Goal: Task Accomplishment & Management: Manage account settings

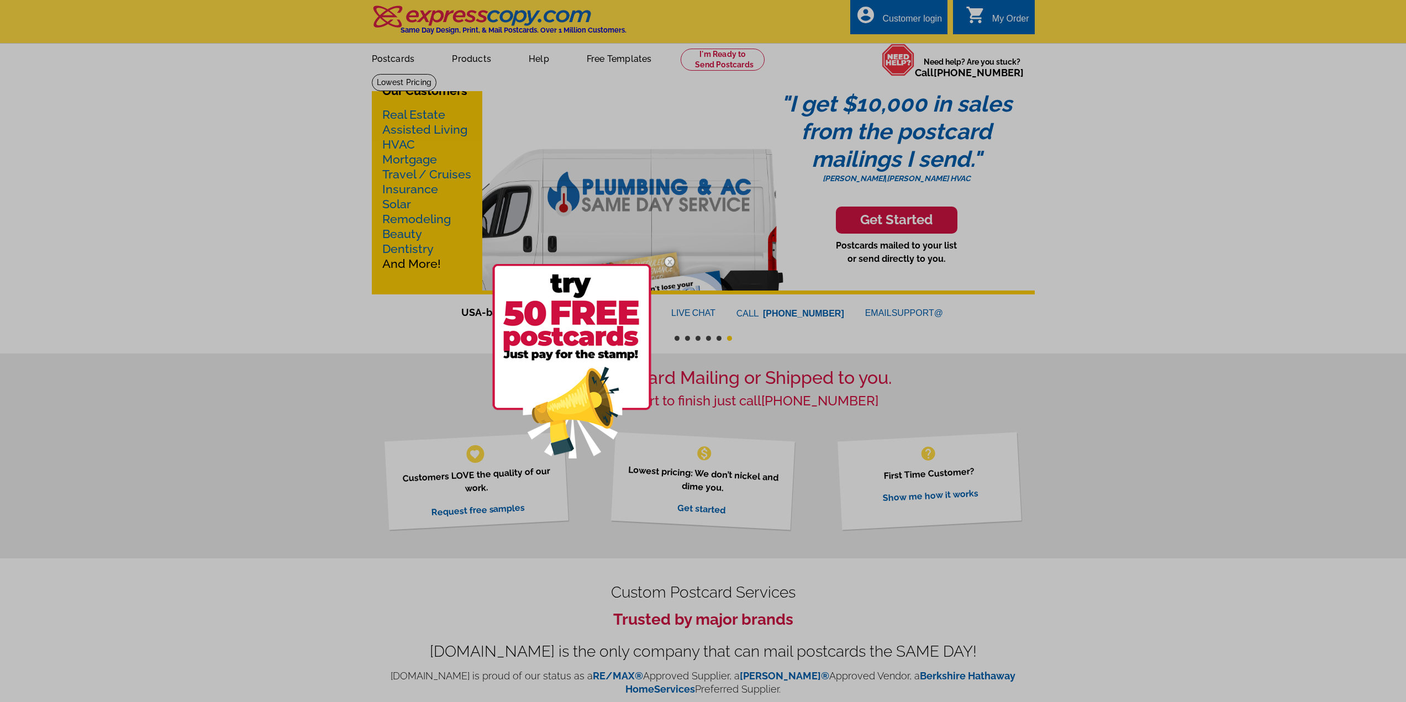
click at [670, 263] on img at bounding box center [670, 262] width 32 height 32
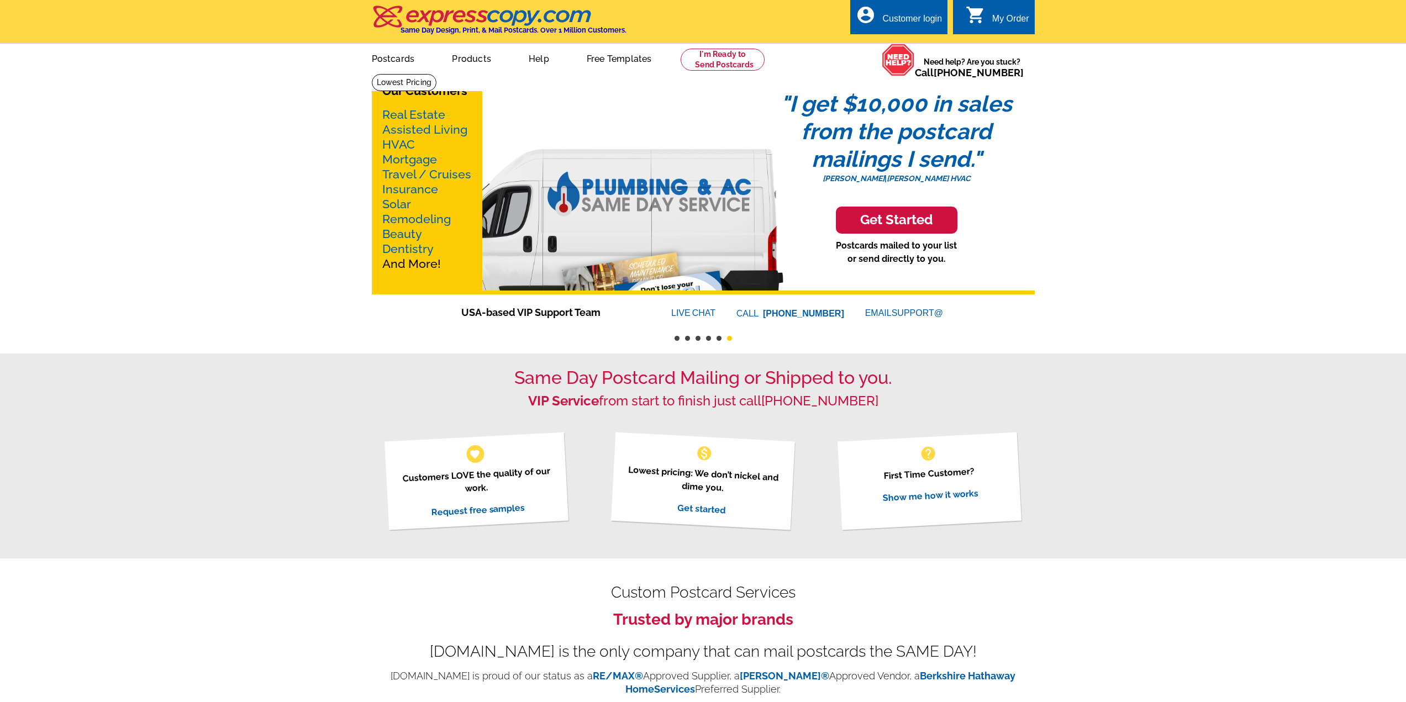
drag, startPoint x: 912, startPoint y: 15, endPoint x: 1172, endPoint y: 56, distance: 262.9
click at [913, 15] on div "Customer login" at bounding box center [913, 21] width 60 height 15
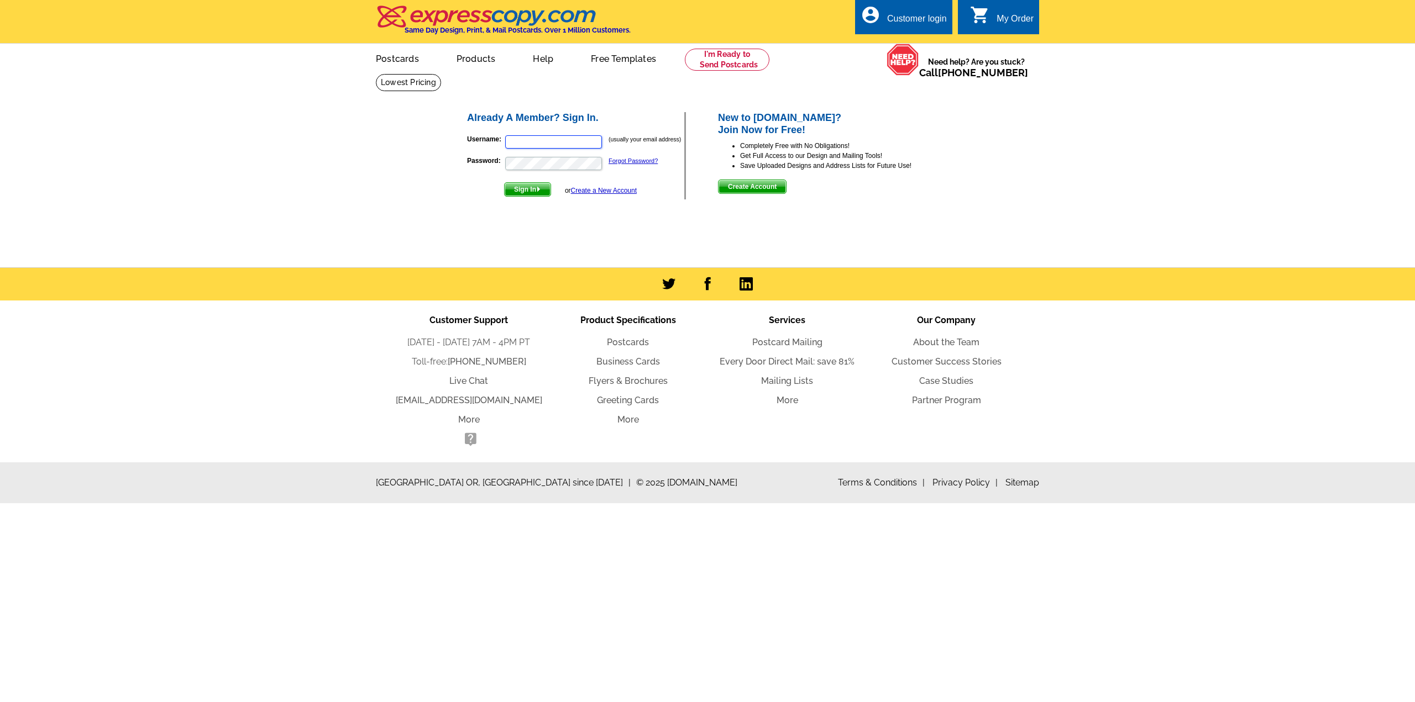
click at [515, 141] on input "Username:" at bounding box center [553, 141] width 97 height 13
type input "[EMAIL_ADDRESS][DOMAIN_NAME]"
click at [504, 182] on button "Sign In" at bounding box center [527, 189] width 47 height 14
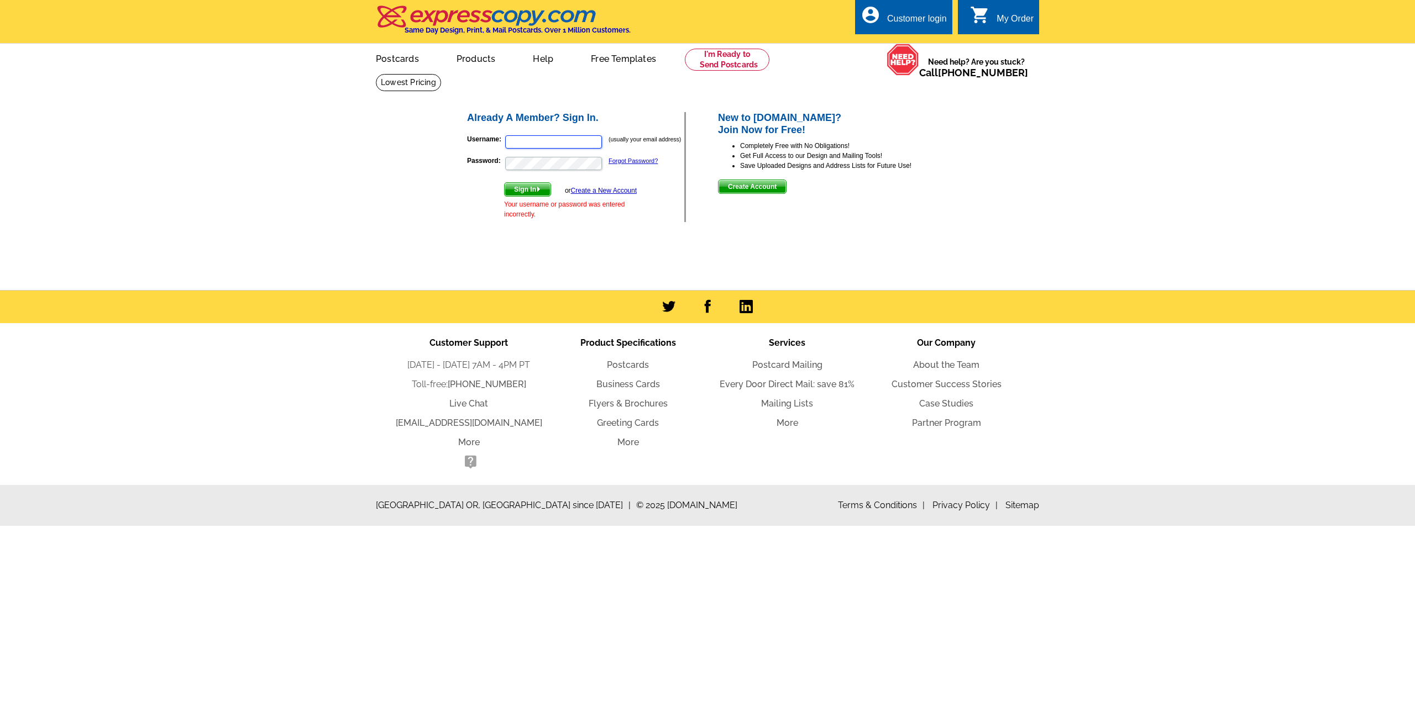
click at [558, 145] on input "Username:" at bounding box center [553, 141] width 97 height 13
type input "info@js-realty.com"
click at [504, 182] on button "Sign In" at bounding box center [527, 189] width 47 height 14
click at [576, 141] on input "Username:" at bounding box center [553, 141] width 97 height 13
type input "info@js-realty.com"
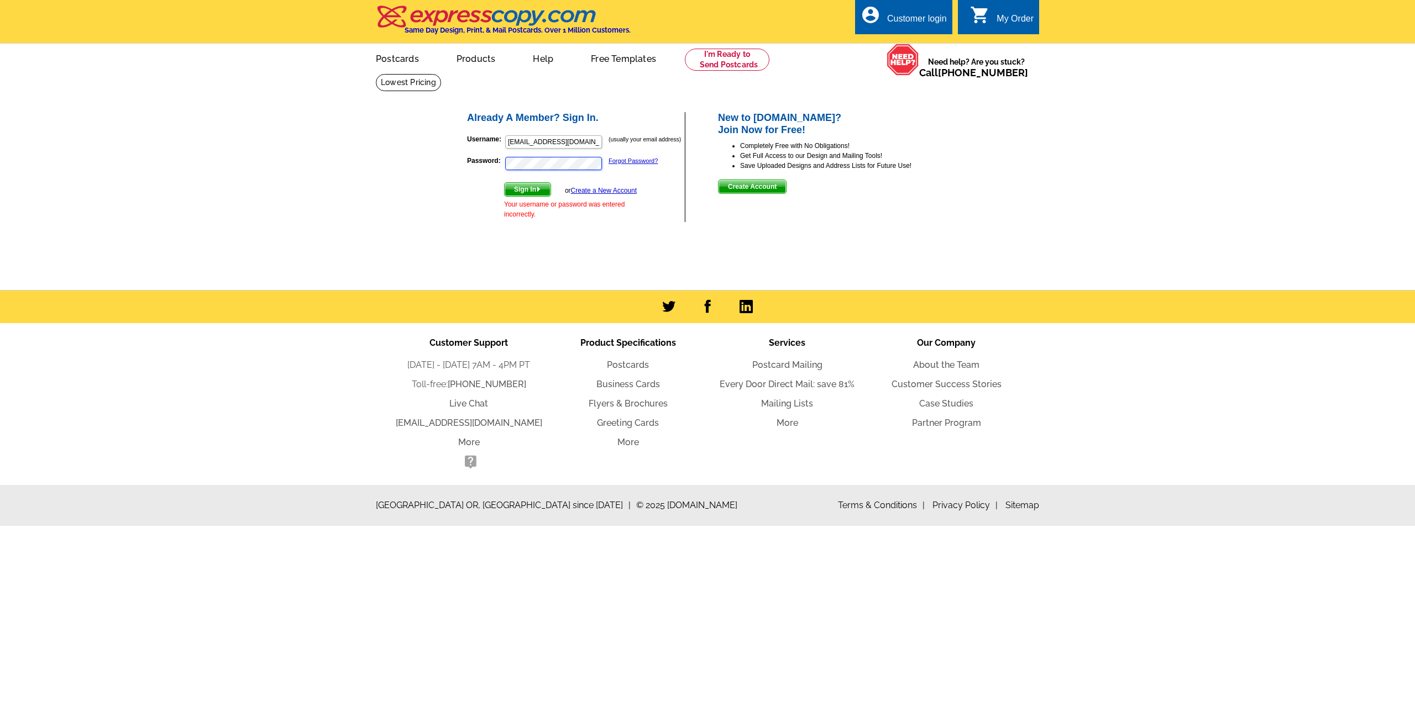
click at [504, 182] on button "Sign In" at bounding box center [527, 189] width 47 height 14
click at [575, 142] on input "Username:" at bounding box center [553, 141] width 97 height 13
type input "info@js-realty.com"
click at [504, 182] on button "Sign In" at bounding box center [527, 189] width 47 height 14
click at [570, 143] on input "Username:" at bounding box center [553, 141] width 97 height 13
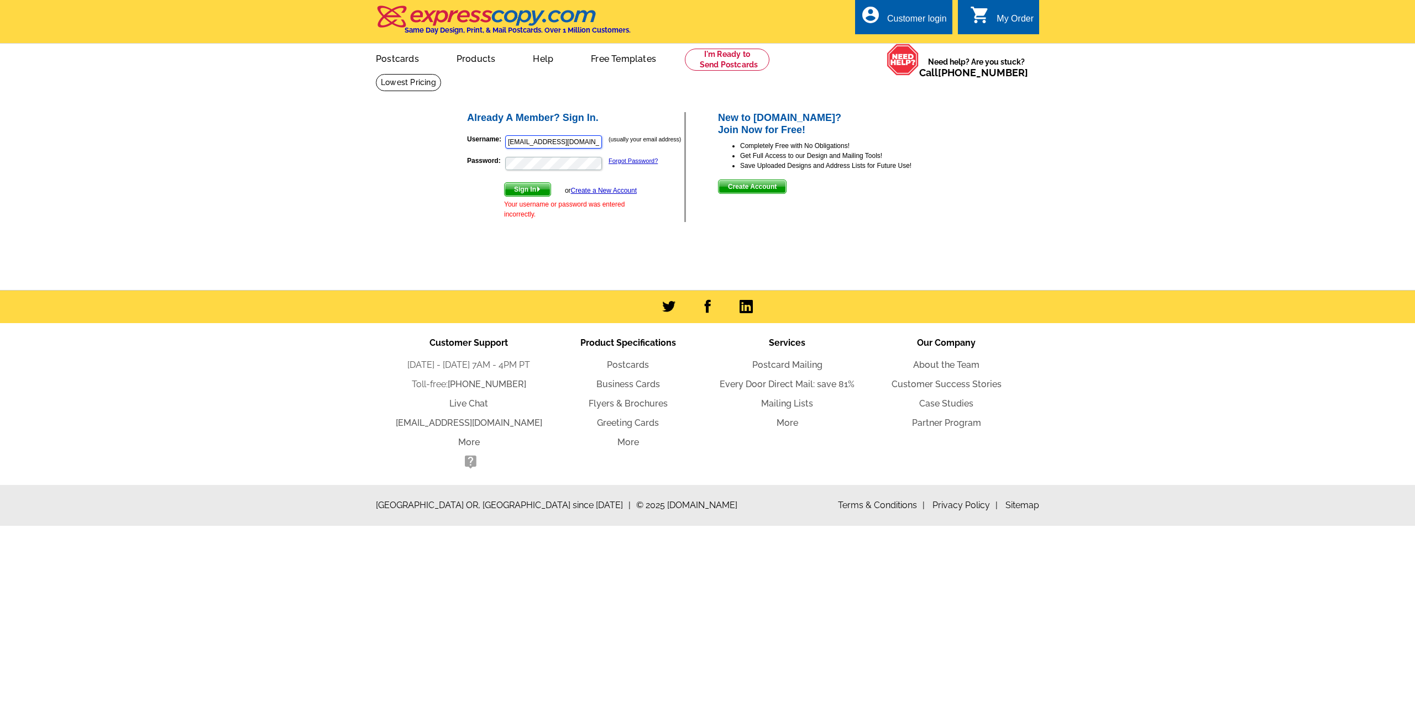
type input "info@js-realty.com"
click at [626, 165] on p "Password: Forgot Password?" at bounding box center [575, 163] width 217 height 15
click at [616, 162] on link "Forgot Password?" at bounding box center [632, 161] width 49 height 7
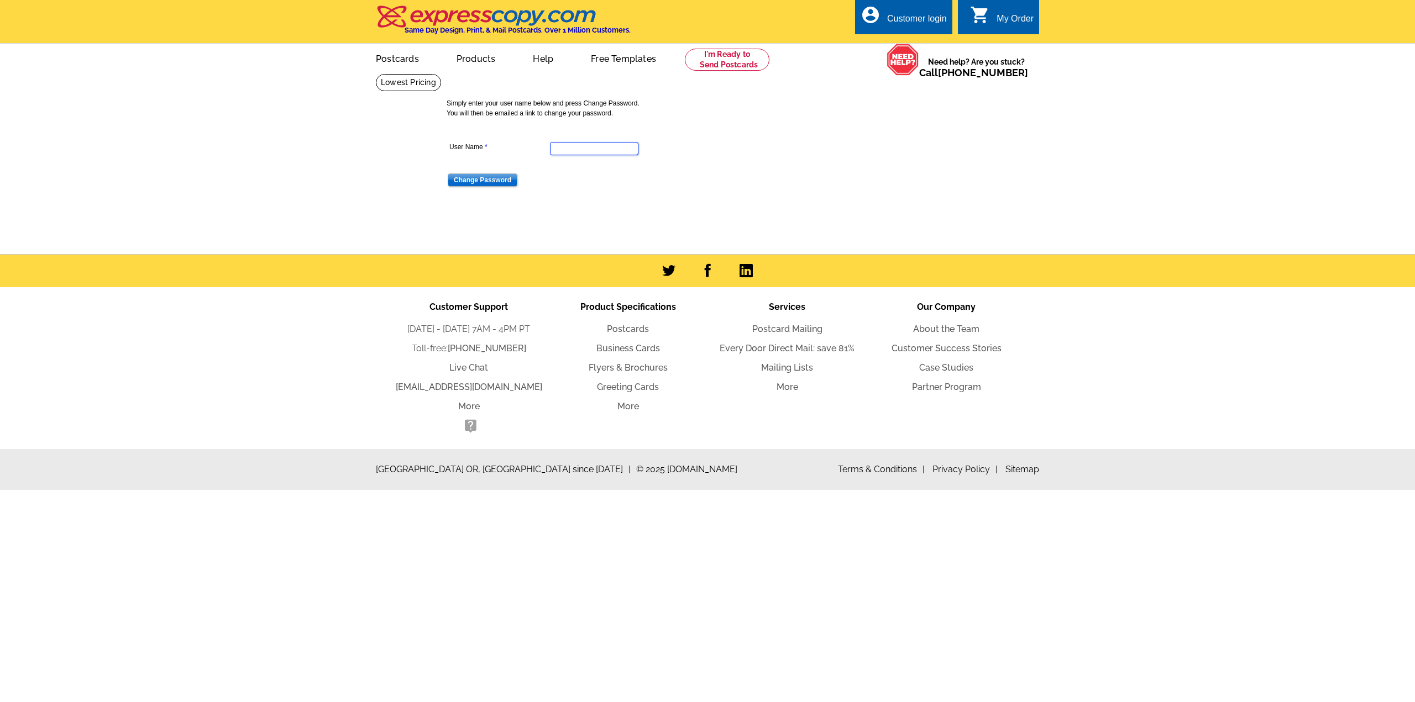
click at [616, 148] on input "User Name" at bounding box center [594, 148] width 88 height 13
type input "[EMAIL_ADDRESS][DOMAIN_NAME]"
click at [496, 177] on input "Change Password" at bounding box center [483, 180] width 70 height 13
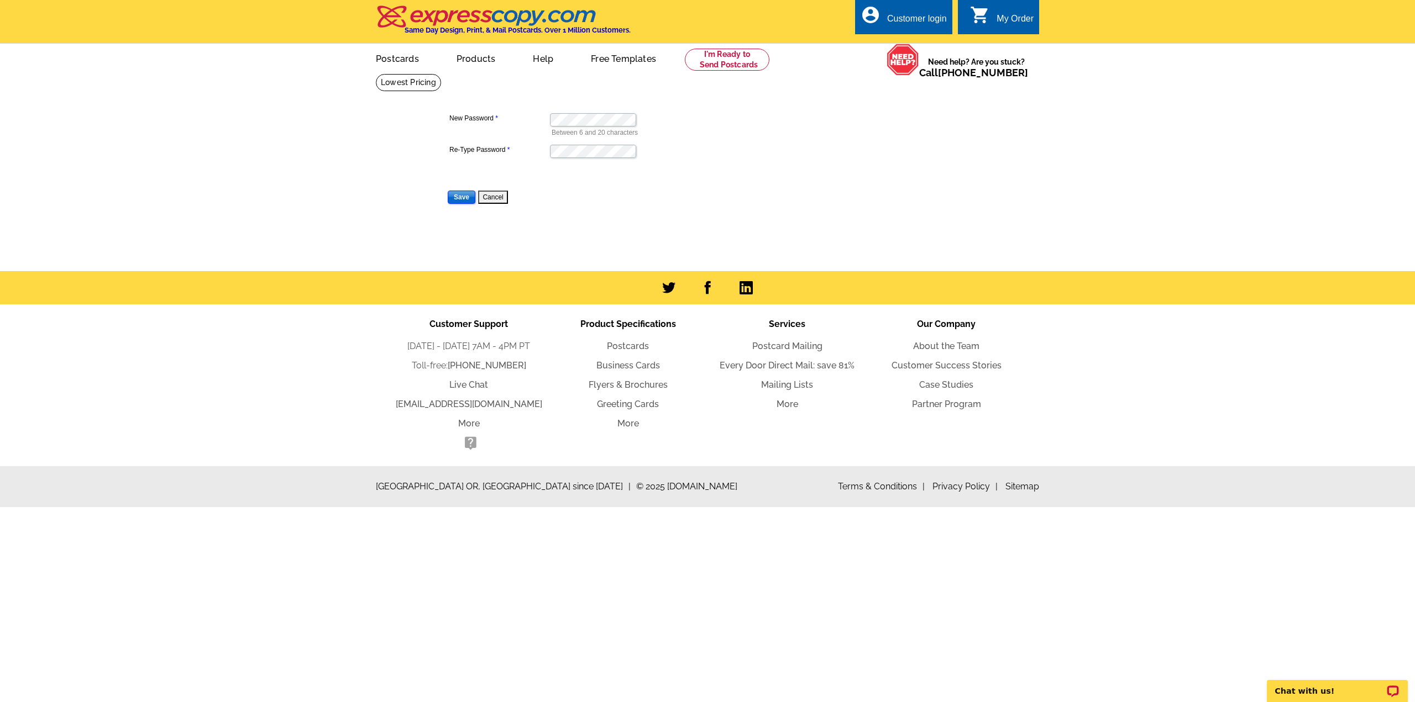
click at [460, 197] on input "Save" at bounding box center [462, 197] width 28 height 13
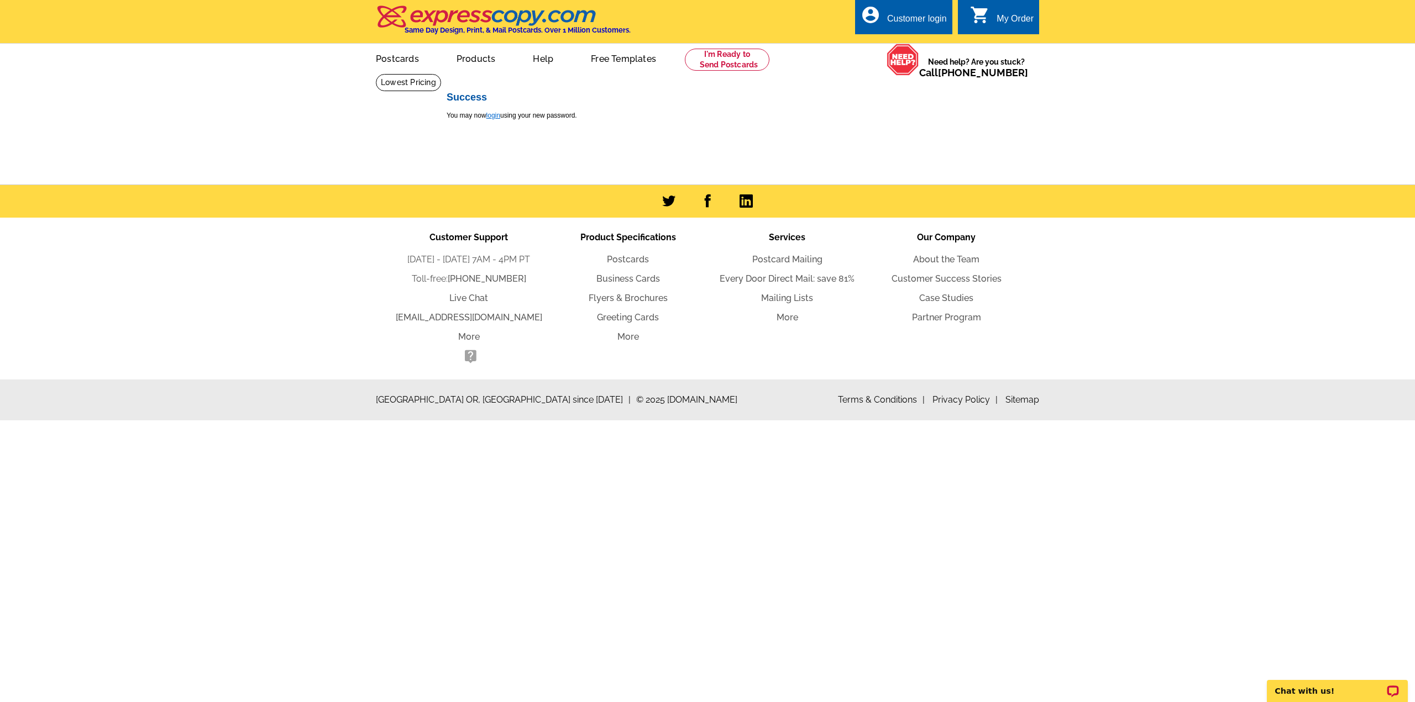
click at [494, 115] on link "login" at bounding box center [493, 116] width 14 height 8
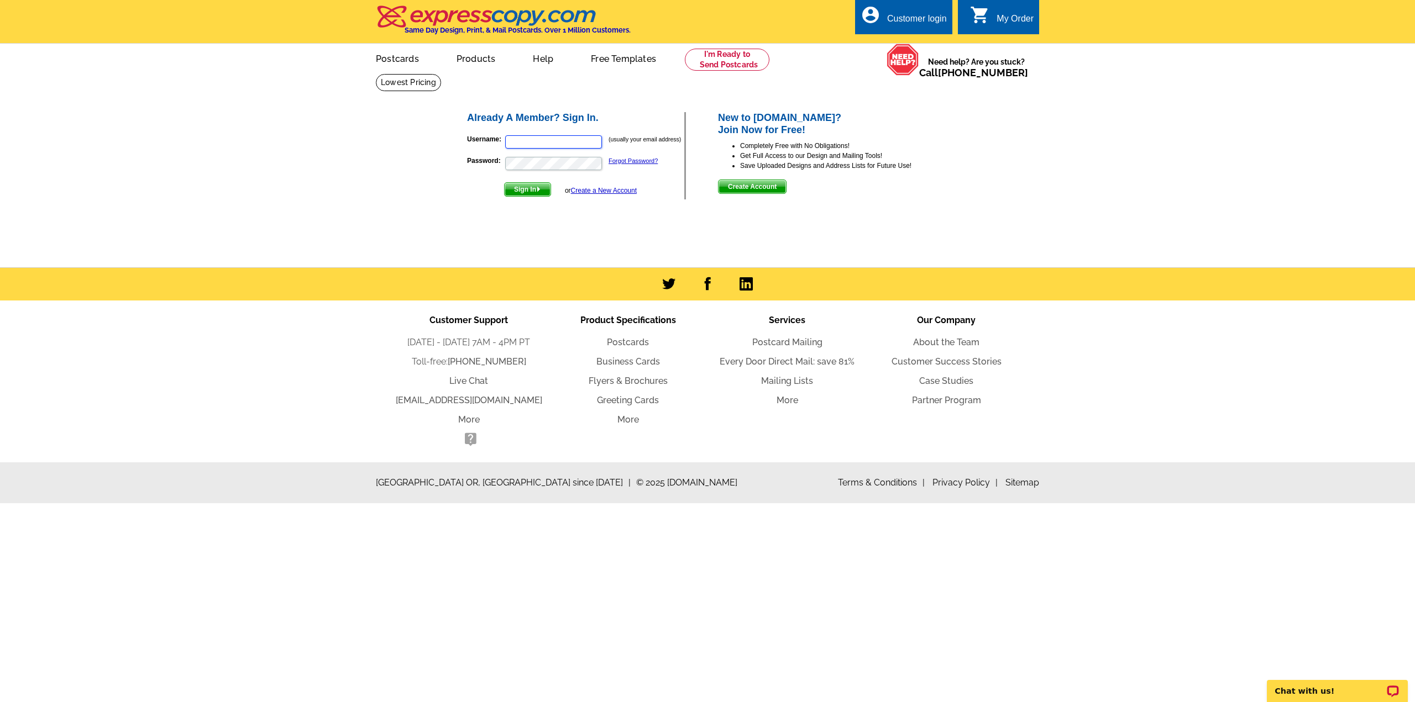
click at [548, 142] on input "Username:" at bounding box center [553, 141] width 97 height 13
type input "[EMAIL_ADDRESS][DOMAIN_NAME]"
click at [530, 191] on span "Sign In" at bounding box center [528, 189] width 46 height 13
